Goal: Task Accomplishment & Management: Manage account settings

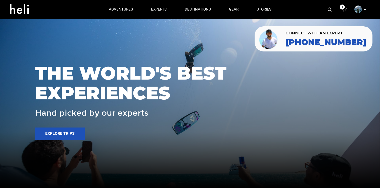
click at [366, 10] on p at bounding box center [364, 10] width 3 height 6
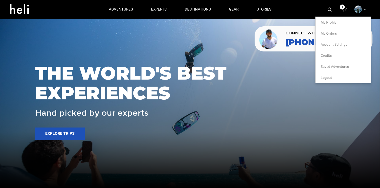
click at [328, 79] on span "Logout" at bounding box center [326, 78] width 11 height 4
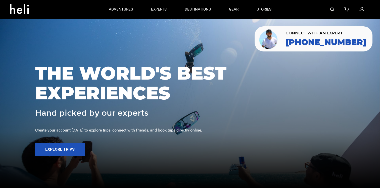
click at [364, 10] on icon at bounding box center [361, 9] width 5 height 7
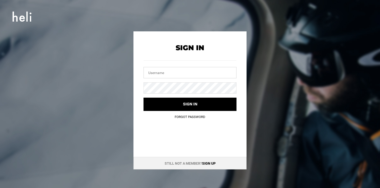
click at [182, 77] on input "text" at bounding box center [189, 72] width 93 height 11
type input "m"
type input "[EMAIL_ADDRESS][DOMAIN_NAME]"
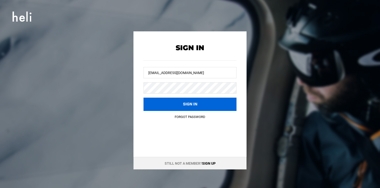
click at [164, 104] on button "Sign in" at bounding box center [189, 104] width 93 height 13
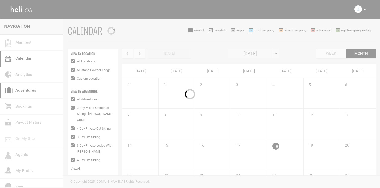
click at [37, 88] on link "Adventures" at bounding box center [31, 91] width 63 height 16
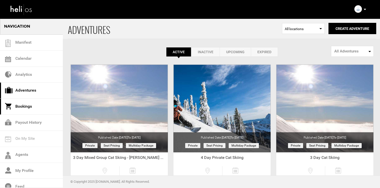
click at [42, 105] on link "Bookings" at bounding box center [31, 107] width 63 height 16
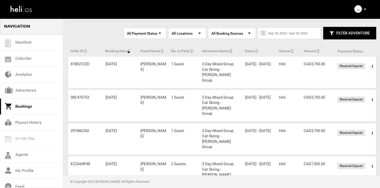
scroll to position [23, 0]
click at [39, 48] on link "Manifest" at bounding box center [31, 43] width 63 height 16
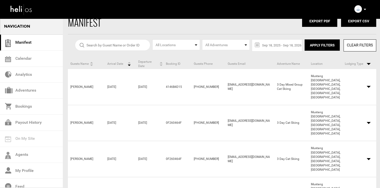
scroll to position [11, 0]
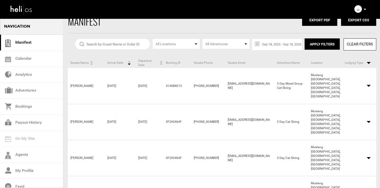
click at [118, 62] on span "Arrival Date" at bounding box center [115, 63] width 16 height 4
click at [120, 64] on span "Arrival Date" at bounding box center [115, 63] width 16 height 4
click at [369, 85] on span at bounding box center [369, 86] width 4 height 2
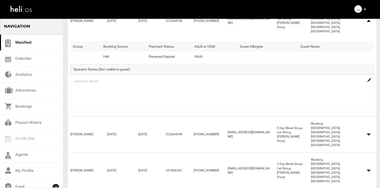
scroll to position [77, 0]
click at [367, 133] on span at bounding box center [369, 134] width 4 height 2
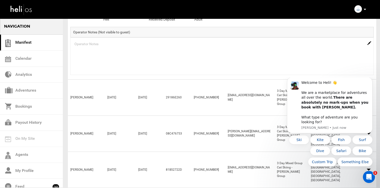
scroll to position [229, 0]
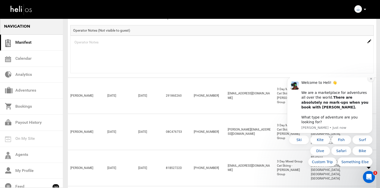
click at [370, 82] on button "Dismiss notification" at bounding box center [371, 78] width 7 height 7
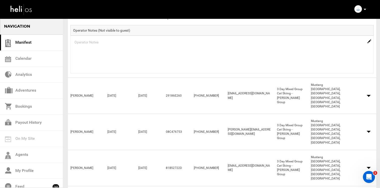
click at [367, 95] on span at bounding box center [369, 96] width 4 height 2
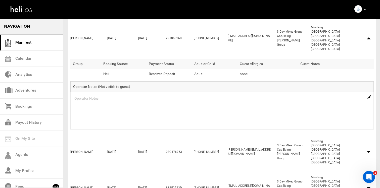
scroll to position [288, 0]
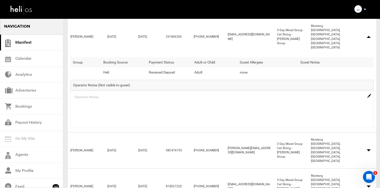
click at [366, 133] on div "Guests Name [PERSON_NAME] Arrival Date [DATE] Departure Date [DATE] Booking ID …" at bounding box center [222, 151] width 308 height 36
click at [368, 133] on div "Guests Name [PERSON_NAME] Arrival Date [DATE] Departure Date [DATE] Booking ID …" at bounding box center [222, 151] width 308 height 36
click at [369, 150] on span at bounding box center [369, 151] width 4 height 2
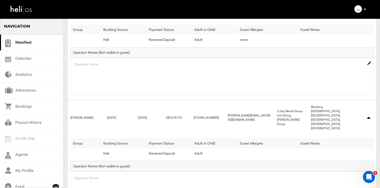
scroll to position [404, 0]
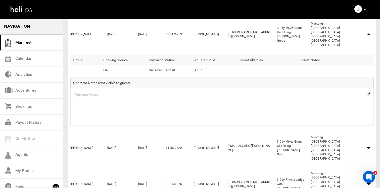
click at [368, 147] on span at bounding box center [369, 148] width 4 height 2
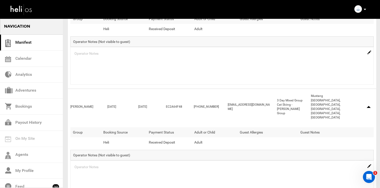
scroll to position [0, 0]
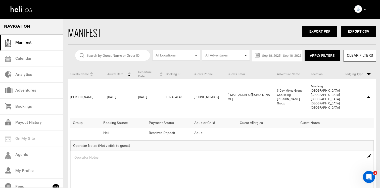
drag, startPoint x: 97, startPoint y: 94, endPoint x: 66, endPoint y: 94, distance: 30.4
drag, startPoint x: 71, startPoint y: 93, endPoint x: 98, endPoint y: 94, distance: 27.4
click at [98, 95] on div "Guests Name [PERSON_NAME]" at bounding box center [86, 97] width 37 height 4
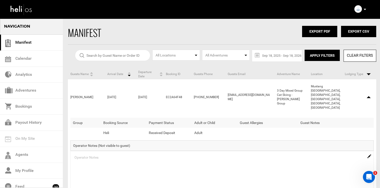
copy div "[PERSON_NAME]"
drag, startPoint x: 260, startPoint y: 92, endPoint x: 228, endPoint y: 92, distance: 32.4
click at [228, 93] on div "Guests Email [EMAIL_ADDRESS][DOMAIN_NAME]" at bounding box center [249, 97] width 49 height 9
copy div "[EMAIL_ADDRESS][DOMAIN_NAME]"
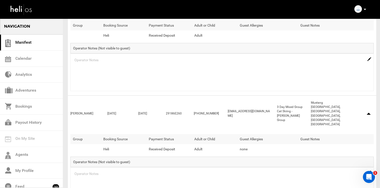
scroll to position [219, 0]
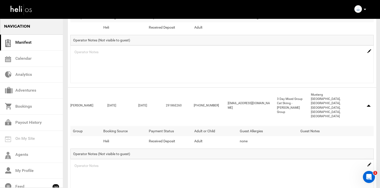
drag, startPoint x: 90, startPoint y: 83, endPoint x: 69, endPoint y: 83, distance: 20.9
click at [69, 104] on div "Guests Name [PERSON_NAME]" at bounding box center [86, 106] width 37 height 4
copy div "[PERSON_NAME]"
drag, startPoint x: 264, startPoint y: 86, endPoint x: 227, endPoint y: 85, distance: 37.7
click at [227, 88] on div "Guests Name [PERSON_NAME] Arrival Date [DATE] Departure Date [DATE] Booking ID …" at bounding box center [222, 106] width 308 height 36
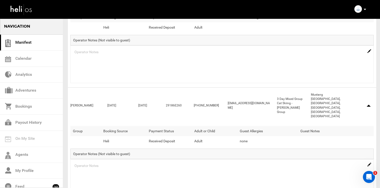
copy div "[EMAIL_ADDRESS][DOMAIN_NAME]"
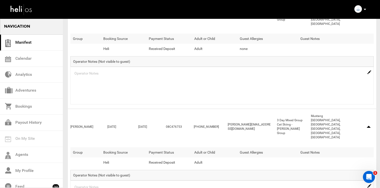
scroll to position [325, 0]
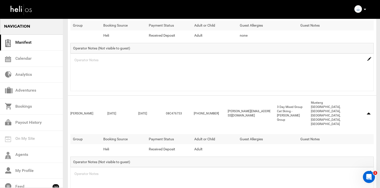
drag, startPoint x: 89, startPoint y: 84, endPoint x: 70, endPoint y: 83, distance: 18.9
click at [70, 112] on div "Guests Name [PERSON_NAME]" at bounding box center [86, 114] width 37 height 4
copy div "[PERSON_NAME]"
drag, startPoint x: 261, startPoint y: 84, endPoint x: 226, endPoint y: 84, distance: 35.7
click at [226, 109] on div "Guests Email [PERSON_NAME][EMAIL_ADDRESS][DOMAIN_NAME]" at bounding box center [249, 113] width 49 height 9
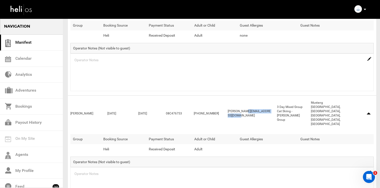
copy div "[PERSON_NAME][EMAIL_ADDRESS][DOMAIN_NAME]"
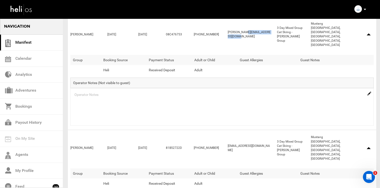
scroll to position [432, 0]
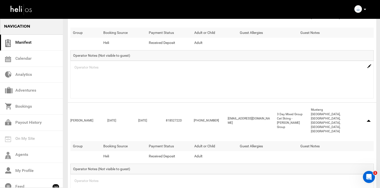
drag, startPoint x: 92, startPoint y: 82, endPoint x: 71, endPoint y: 82, distance: 21.4
click at [71, 119] on div "Guests Name [PERSON_NAME]" at bounding box center [86, 121] width 37 height 4
copy div "[PERSON_NAME]"
drag, startPoint x: 262, startPoint y: 82, endPoint x: 221, endPoint y: 82, distance: 40.7
click at [221, 103] on div "Guests Name [PERSON_NAME] Arrival Date [DATE] Departure Date [DATE] Booking ID …" at bounding box center [222, 121] width 308 height 36
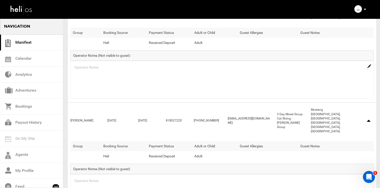
copy div "Guests Email [EMAIL_ADDRESS][DOMAIN_NAME]"
click at [28, 107] on link "Bookings" at bounding box center [31, 107] width 63 height 16
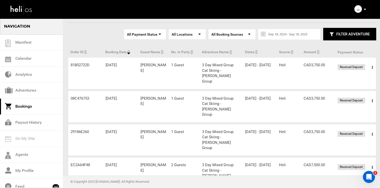
scroll to position [23, 0]
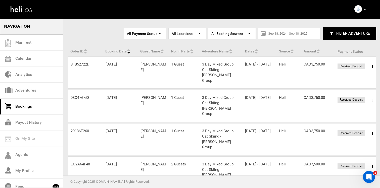
click at [372, 65] on span at bounding box center [372, 67] width 6 height 13
click at [361, 79] on link "View Details" at bounding box center [354, 82] width 50 height 13
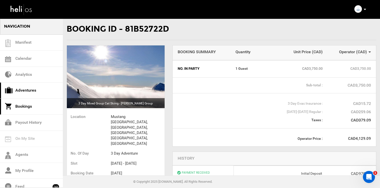
click at [31, 91] on link "Adventures" at bounding box center [31, 91] width 63 height 16
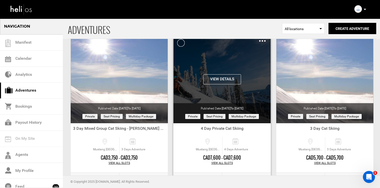
scroll to position [32, 0]
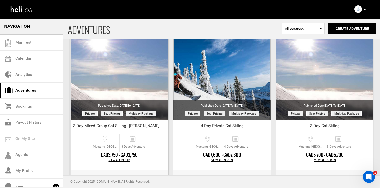
click at [100, 173] on link "Edit Adventure" at bounding box center [95, 176] width 49 height 12
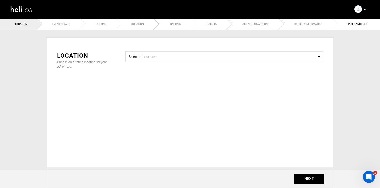
type input "25"
type input "170"
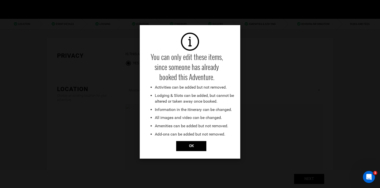
click at [313, 20] on div "You can only edit these items, since someone has already booked this Adventure.…" at bounding box center [190, 94] width 380 height 188
click at [193, 149] on input "OK" at bounding box center [191, 146] width 30 height 10
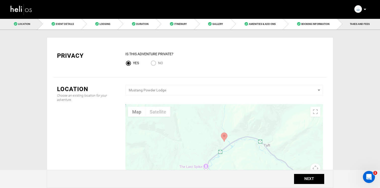
click at [351, 21] on link "TAXES AND FEES" at bounding box center [358, 23] width 43 height 11
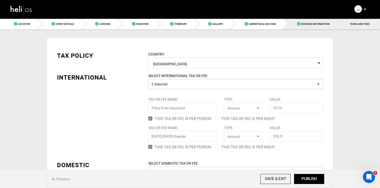
click at [319, 27] on link "Booking Information" at bounding box center [310, 23] width 54 height 11
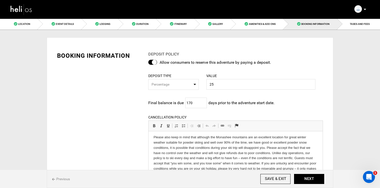
click at [36, 11] on div at bounding box center [70, 9] width 120 height 18
click at [28, 11] on img at bounding box center [21, 9] width 23 height 13
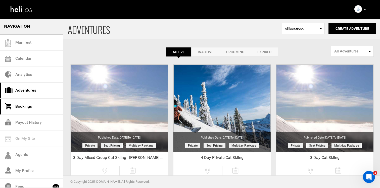
click at [37, 105] on link "Bookings" at bounding box center [31, 107] width 63 height 16
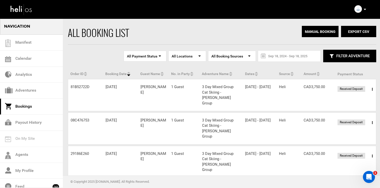
scroll to position [14, 0]
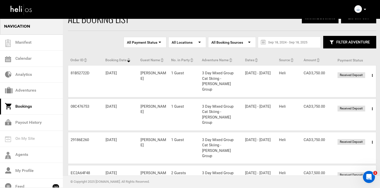
click at [371, 103] on span at bounding box center [372, 109] width 6 height 13
click at [353, 118] on link "View Details" at bounding box center [354, 124] width 50 height 13
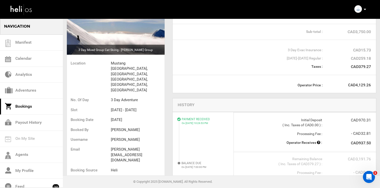
scroll to position [59, 0]
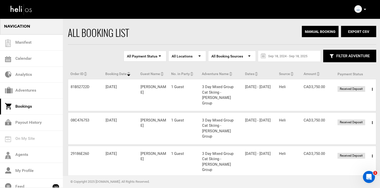
click at [371, 91] on span at bounding box center [372, 89] width 6 height 13
click at [361, 101] on link "View Details" at bounding box center [354, 105] width 50 height 13
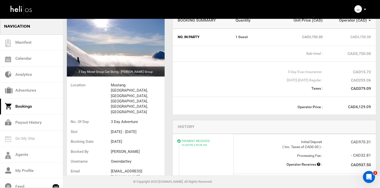
scroll to position [28, 0]
